Goal: Information Seeking & Learning: Learn about a topic

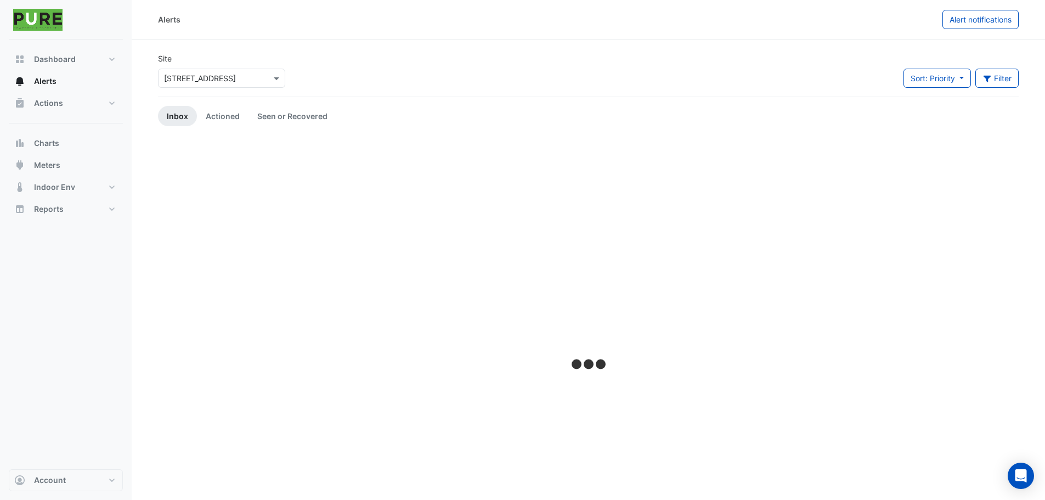
click at [409, 83] on div "Site × [STREET_ADDRESS] Sort: Priority Priority Updated Filter Title Priority F…" at bounding box center [588, 75] width 874 height 44
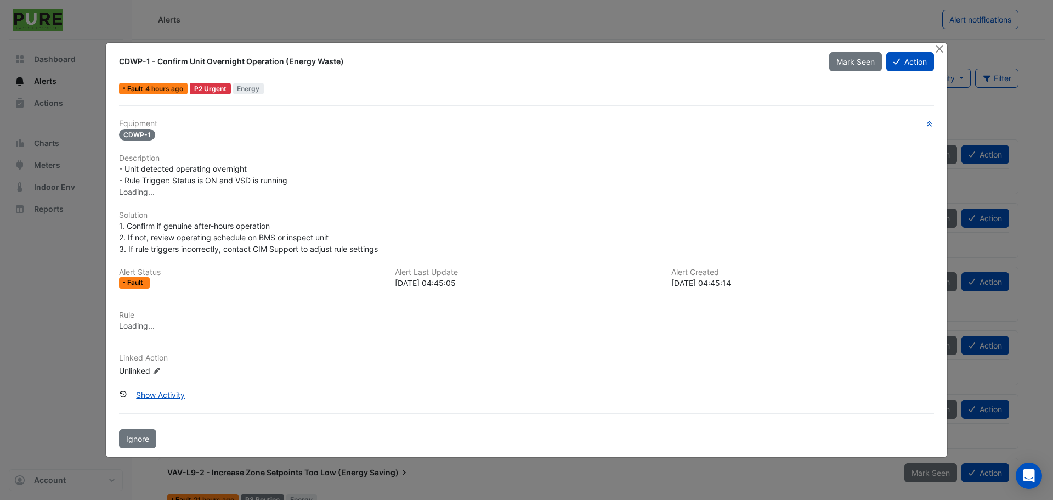
click at [412, 83] on div "Fault 4 hours ago P2 Urgent Energy" at bounding box center [526, 89] width 817 height 16
click at [412, 83] on div "Fault 4 hours ago P2 Urgent Energy Actioned 1 other time" at bounding box center [526, 89] width 817 height 16
click at [466, 37] on ngb-modal-window "CDWP-1 - Confirm Unit Overnight Operation (Energy Waste) Mark Seen Action Fault…" at bounding box center [526, 250] width 1053 height 500
click at [447, 63] on div "CDWP-1 - Confirm Unit Overnight Operation (Energy Waste)" at bounding box center [467, 61] width 697 height 11
click at [452, 56] on div "CDWP-1 - Confirm Unit Overnight Operation (Energy Waste)" at bounding box center [467, 61] width 697 height 11
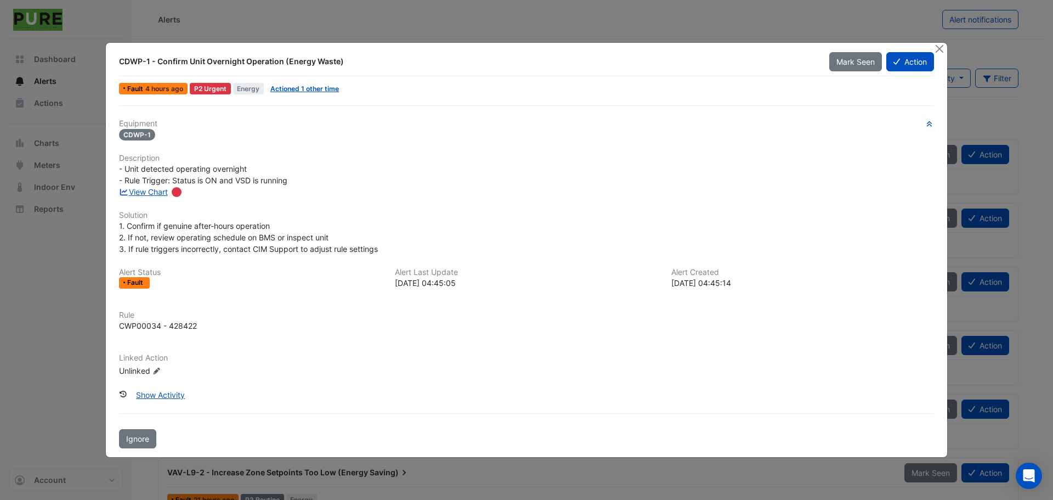
click at [588, 18] on ngb-modal-window "CDWP-1 - Confirm Unit Overnight Operation (Energy Waste) Mark Seen Action Fault…" at bounding box center [526, 250] width 1053 height 500
click at [936, 47] on button "Close" at bounding box center [939, 49] width 12 height 12
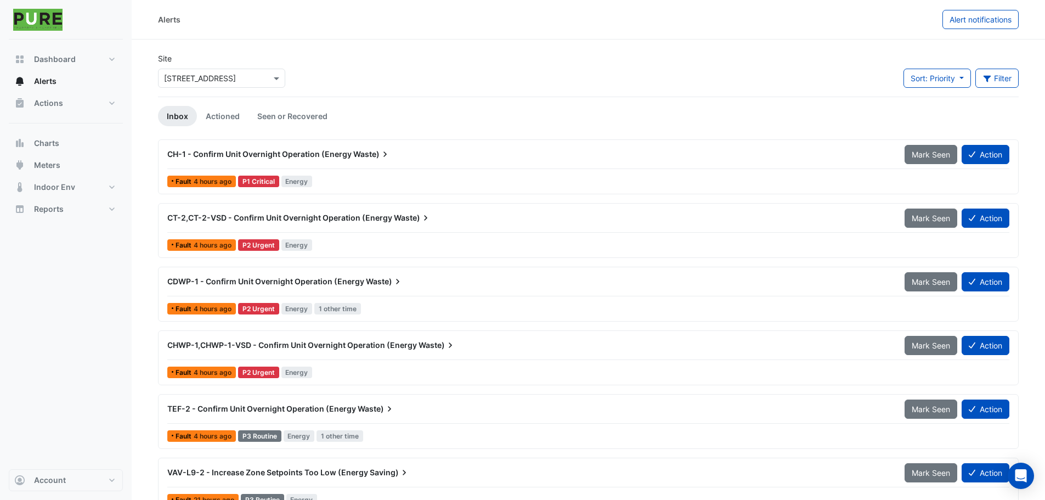
click at [81, 334] on div "Dashboard Portfolio Ratings Performance Alerts Actions Site Manager Charts" at bounding box center [66, 253] width 114 height 429
click at [116, 310] on div "Dashboard Portfolio Ratings Performance Alerts Actions Site Manager Charts" at bounding box center [66, 253] width 114 height 429
click at [116, 179] on button "Indoor Env" at bounding box center [66, 187] width 114 height 22
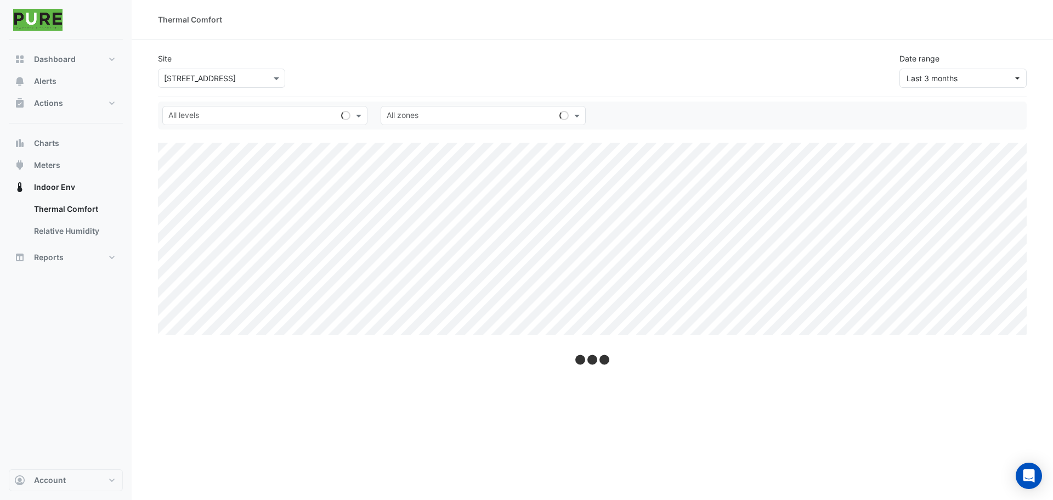
click at [126, 401] on nav "Dashboard Portfolio Ratings Performance Alerts Actions Site Manager Charts" at bounding box center [66, 250] width 132 height 500
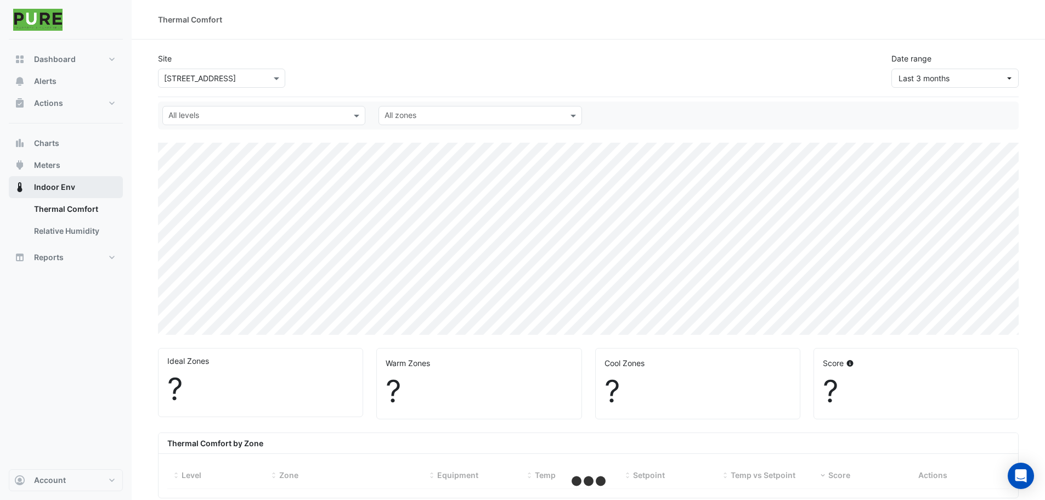
click at [105, 184] on button "Indoor Env" at bounding box center [66, 187] width 114 height 22
click at [125, 185] on nav "Dashboard Portfolio Ratings Performance Alerts Actions Site Manager Charts" at bounding box center [66, 250] width 132 height 500
